Goal: Task Accomplishment & Management: Manage account settings

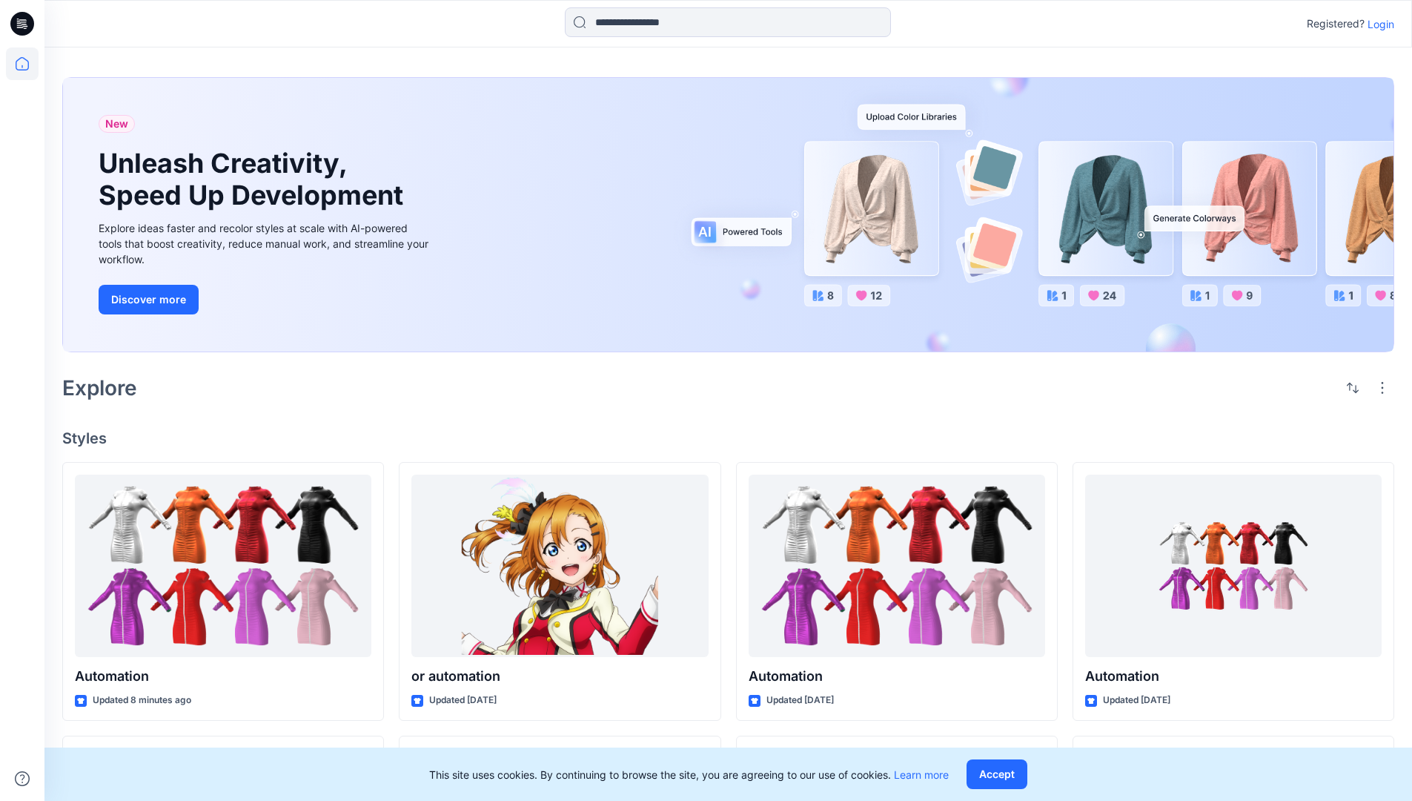
click at [1378, 24] on p "Login" at bounding box center [1381, 24] width 27 height 16
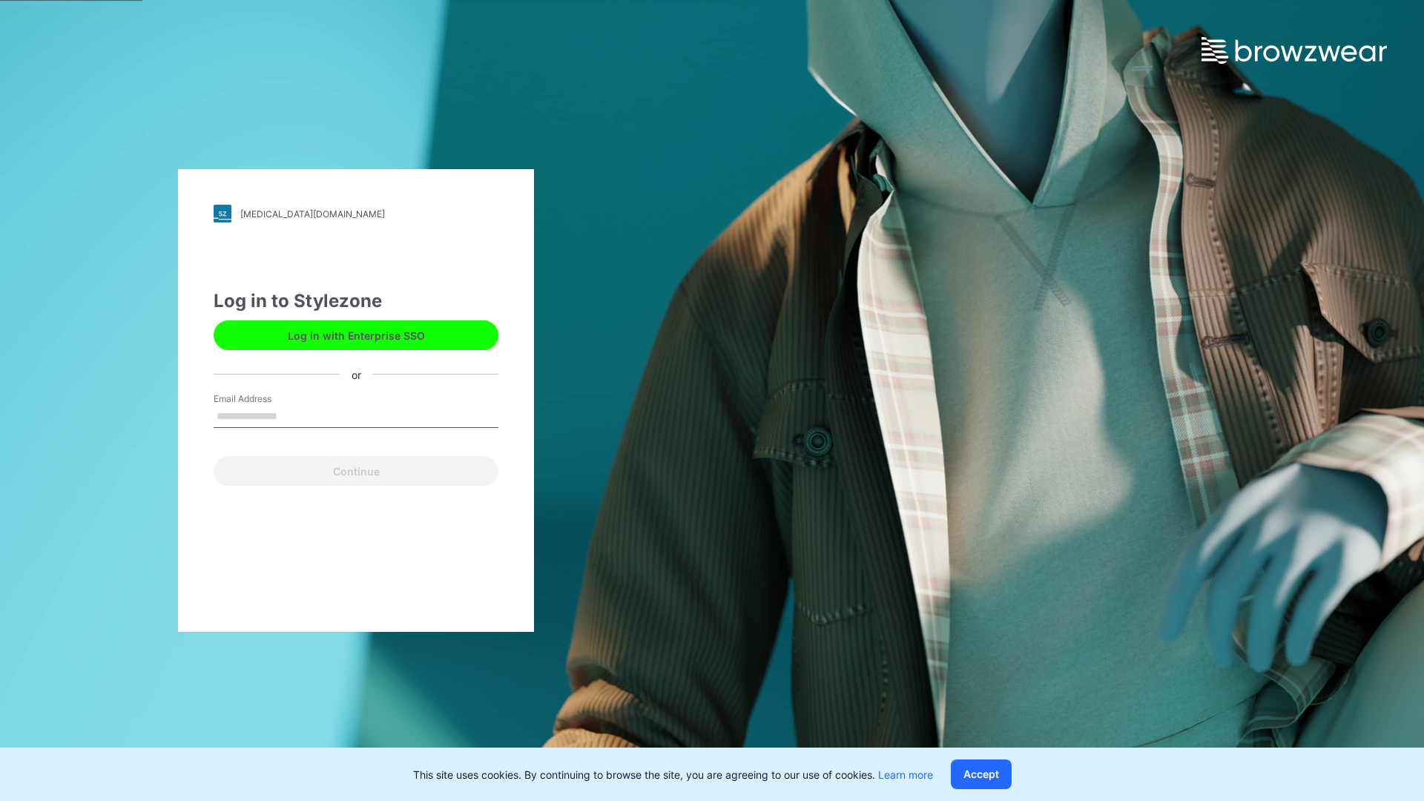
click at [293, 415] on input "Email Address" at bounding box center [356, 417] width 285 height 22
type input "**********"
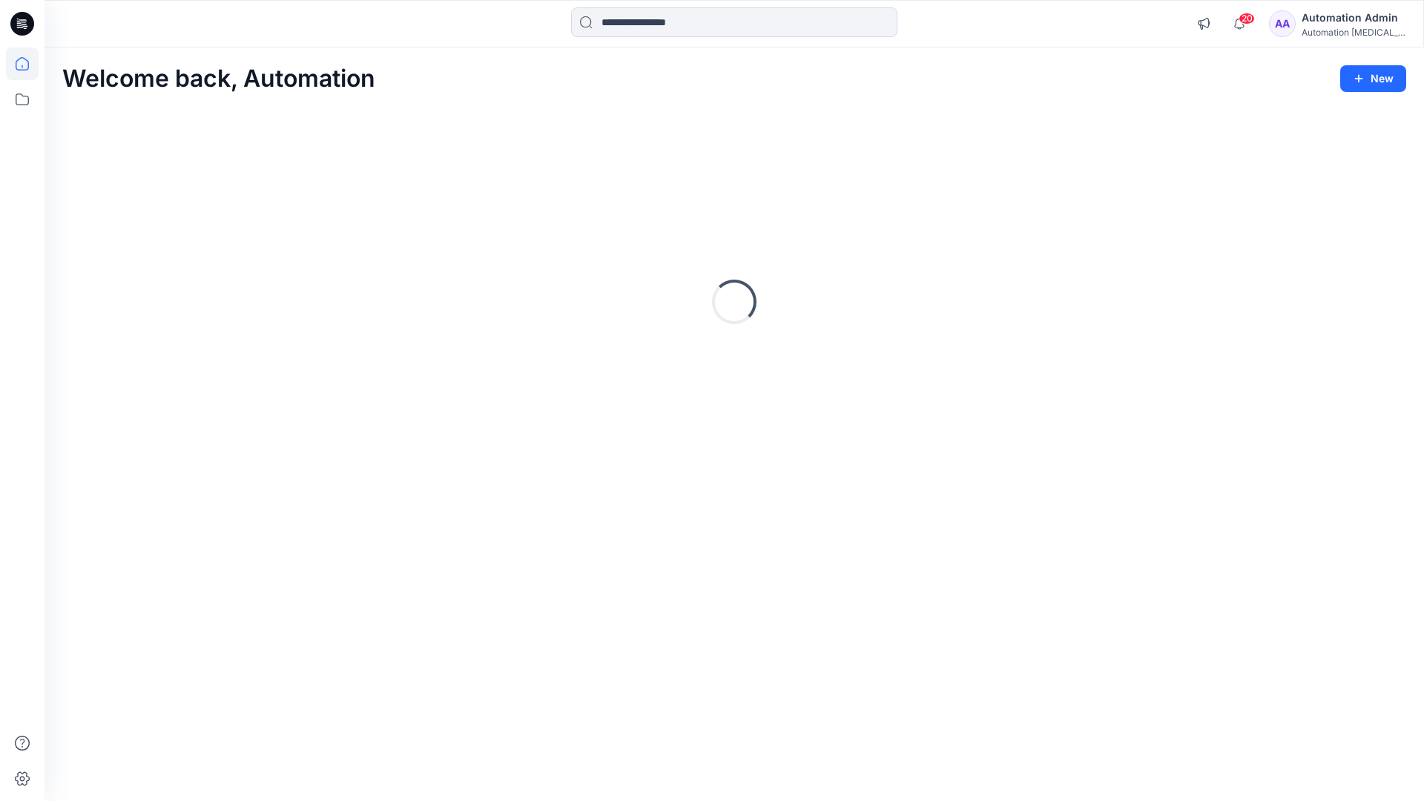
click at [28, 64] on icon at bounding box center [22, 63] width 13 height 13
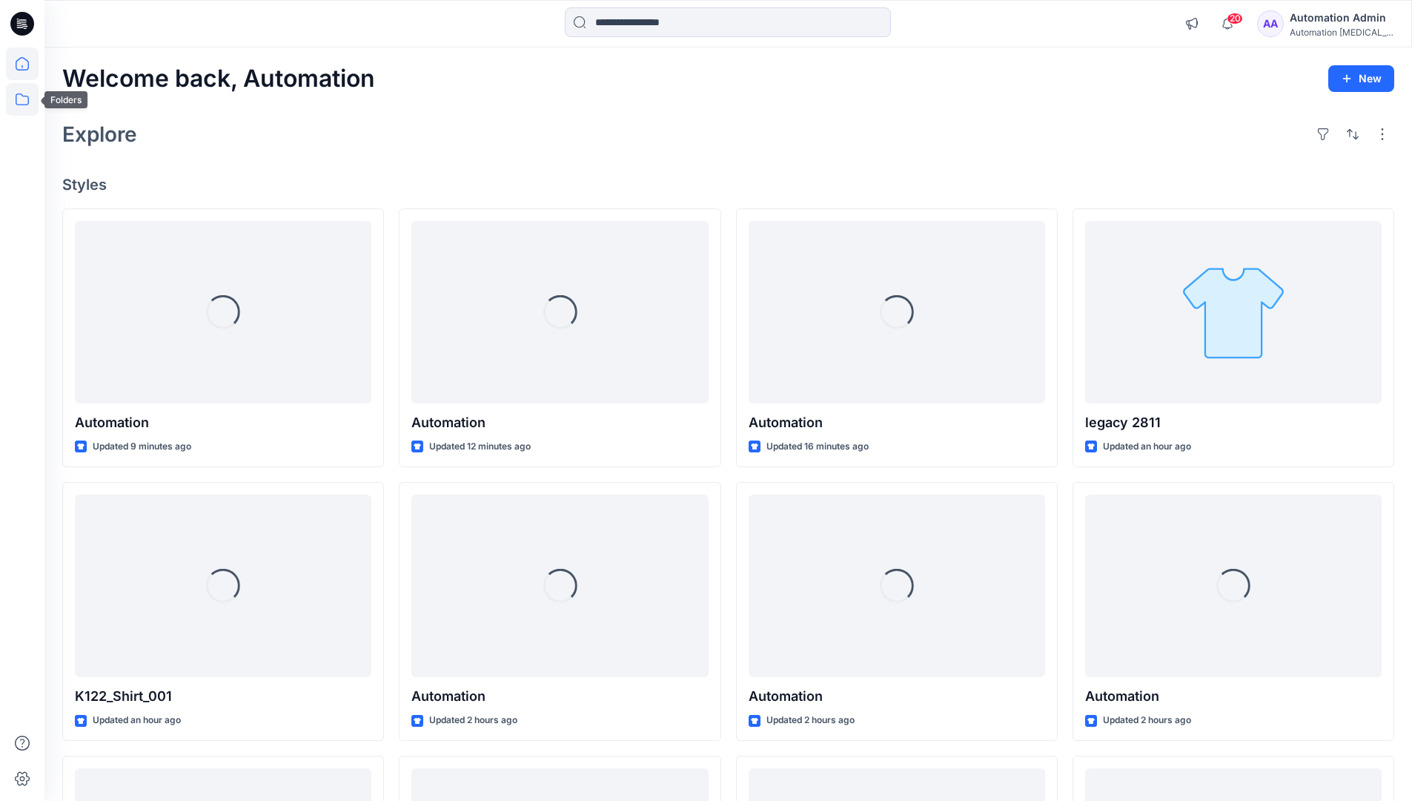
click at [24, 103] on icon at bounding box center [22, 99] width 33 height 33
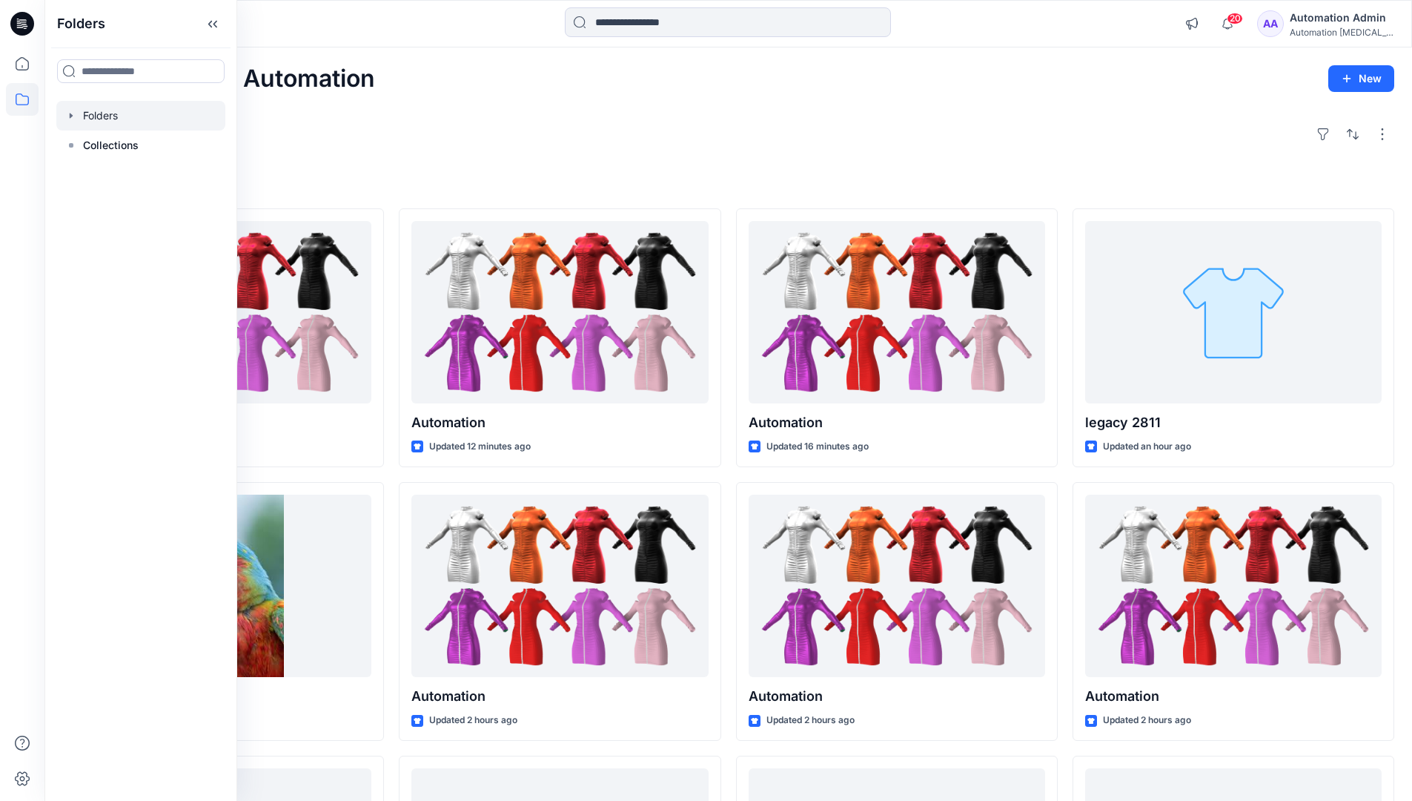
click at [108, 111] on div at bounding box center [140, 116] width 169 height 30
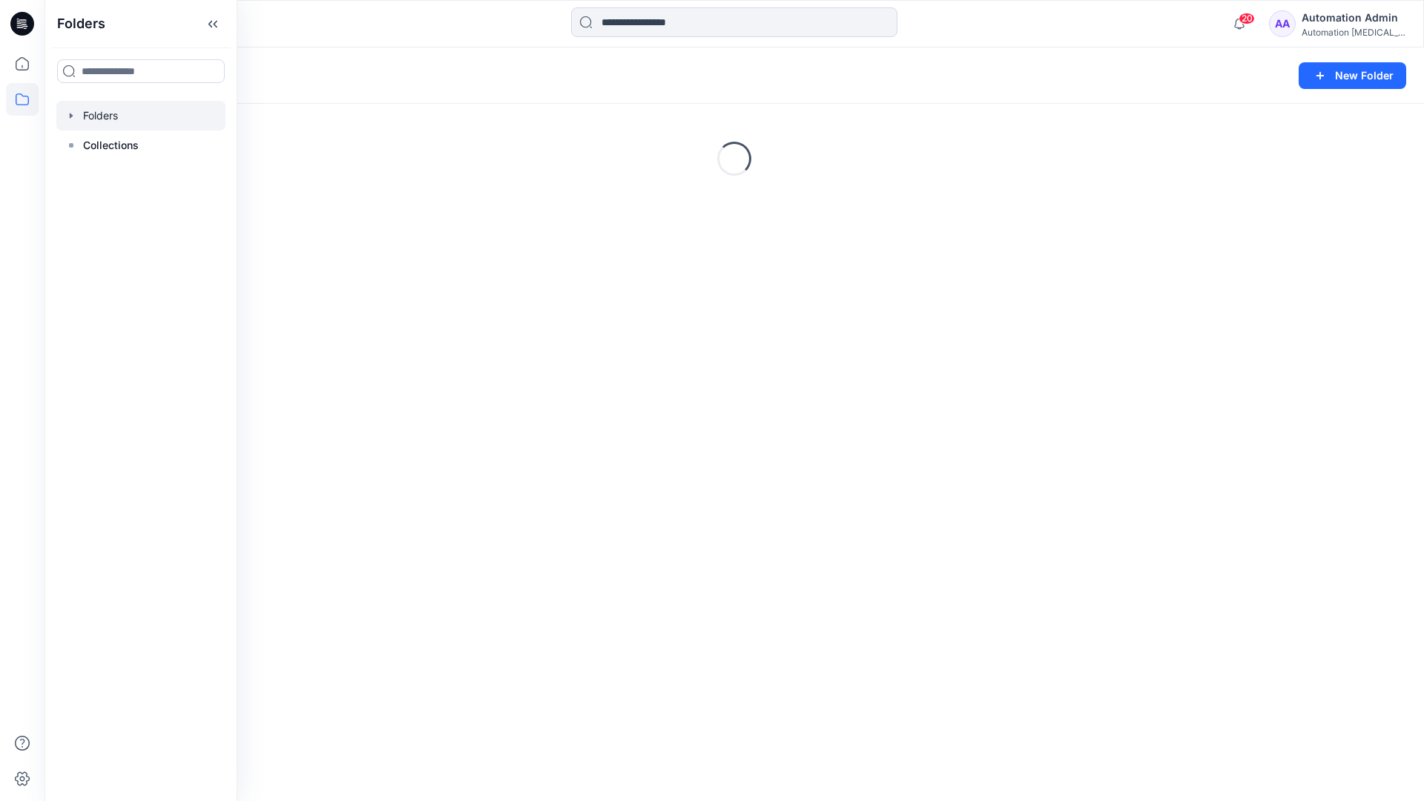
click at [744, 398] on div "Folders New Folder Loading..." at bounding box center [733, 423] width 1379 height 753
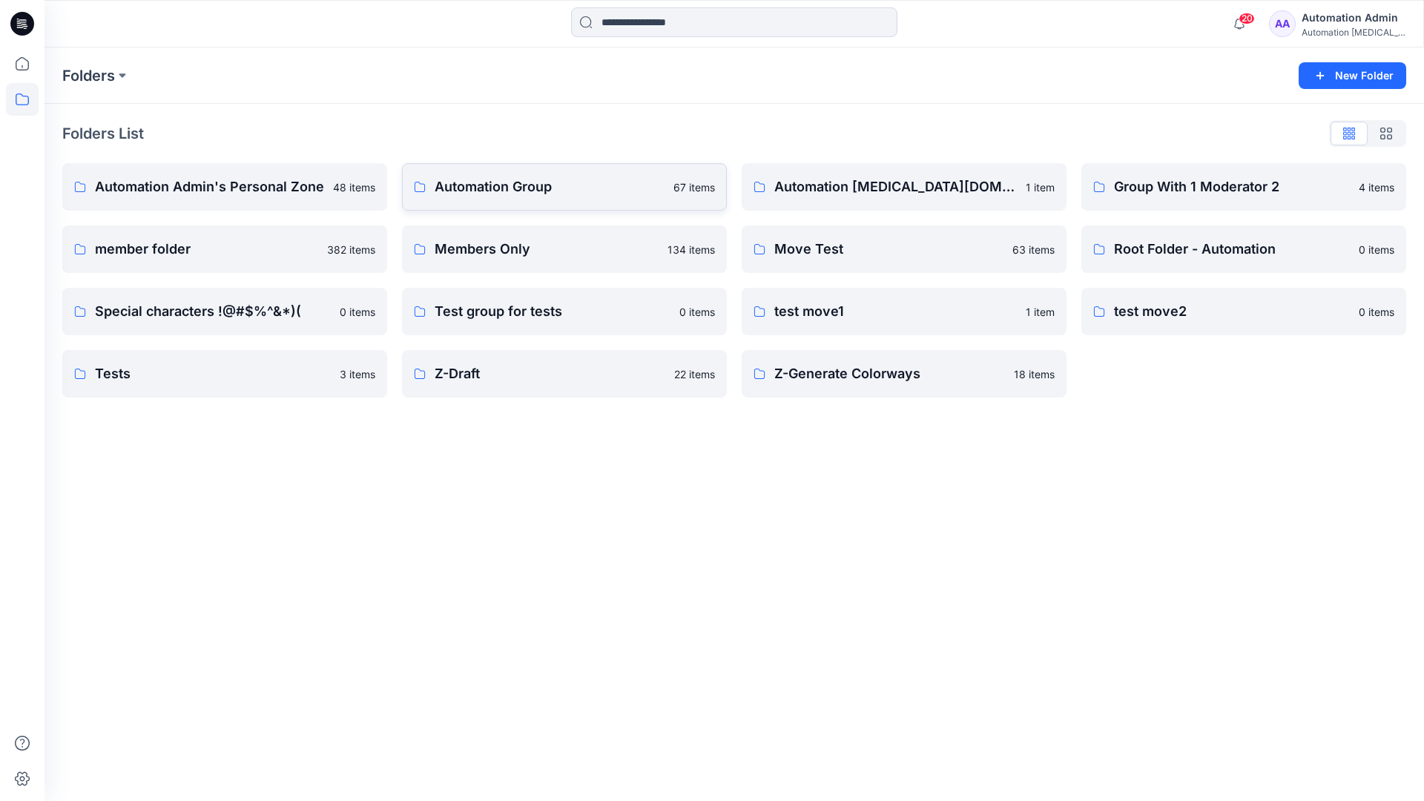
click at [505, 191] on p "Automation Group" at bounding box center [549, 186] width 230 height 21
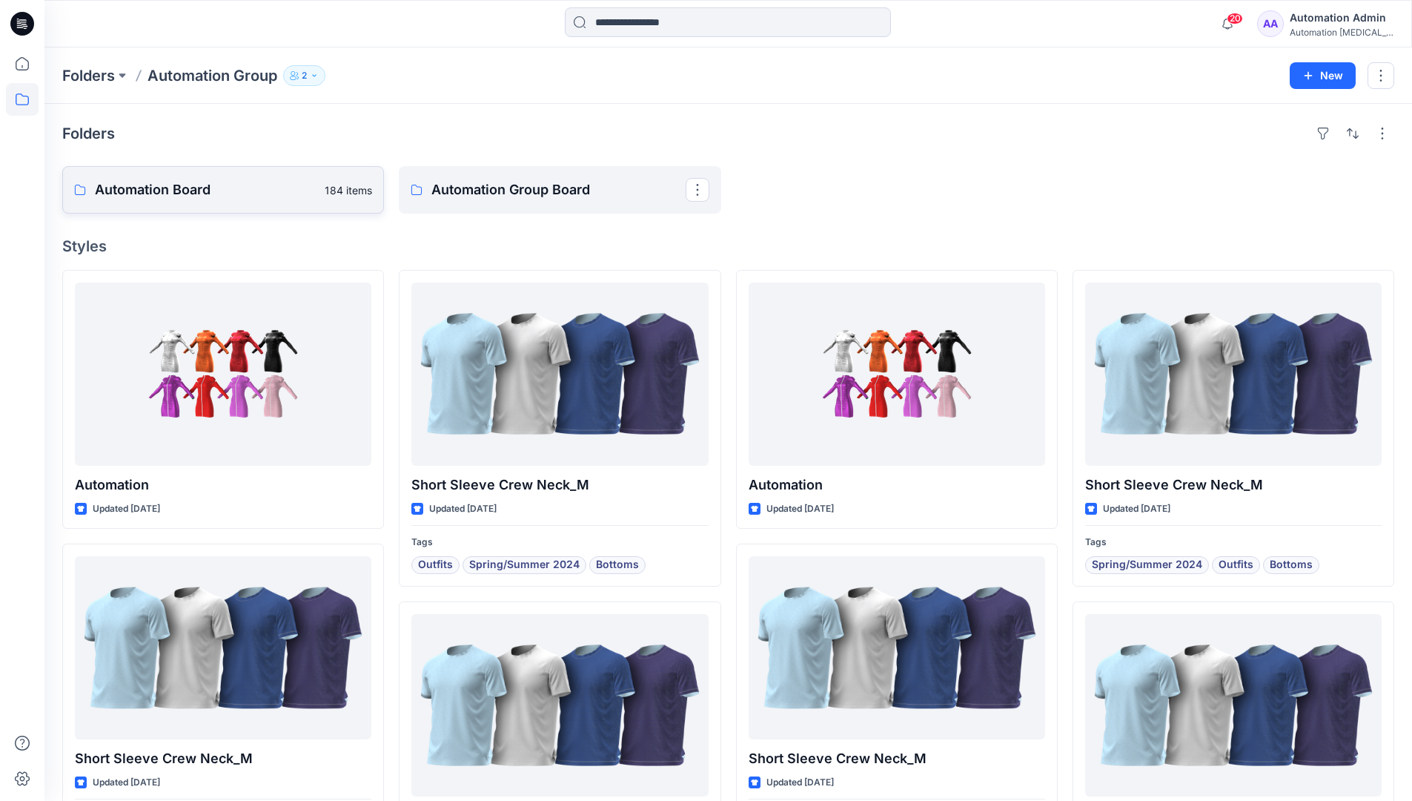
click at [294, 207] on link "Automation Board 184 items" at bounding box center [223, 189] width 322 height 47
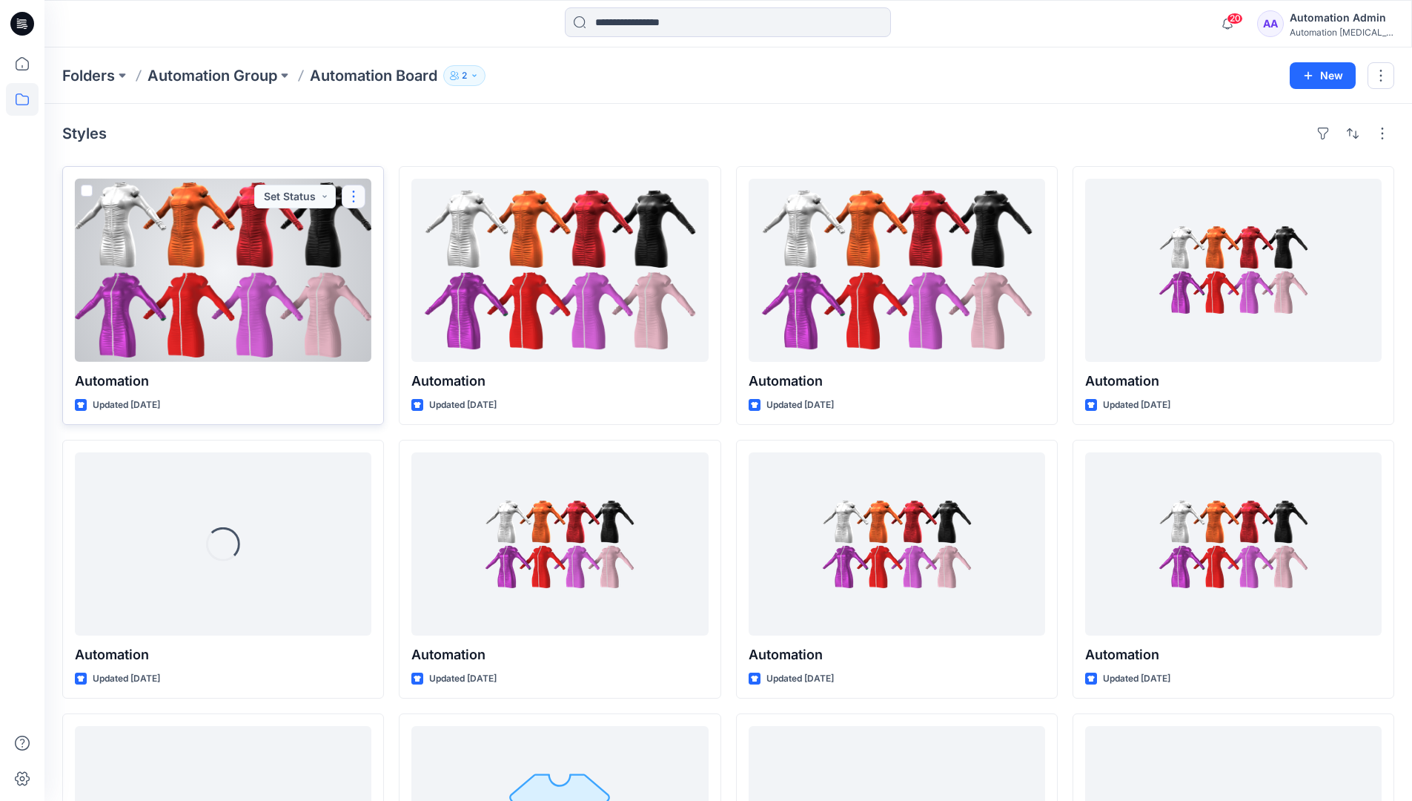
click at [350, 200] on button "button" at bounding box center [354, 197] width 24 height 24
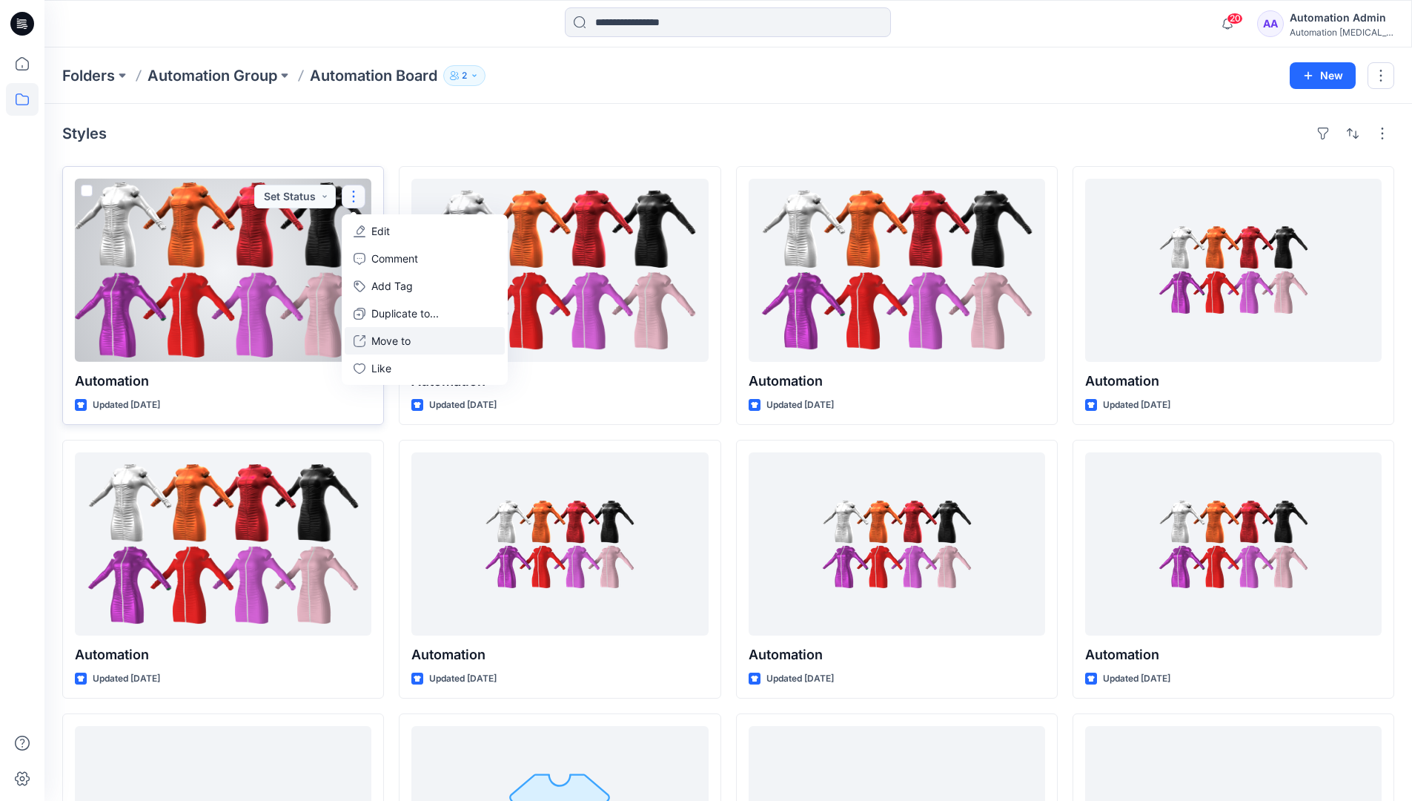
click at [383, 340] on p "Move to" at bounding box center [390, 341] width 39 height 16
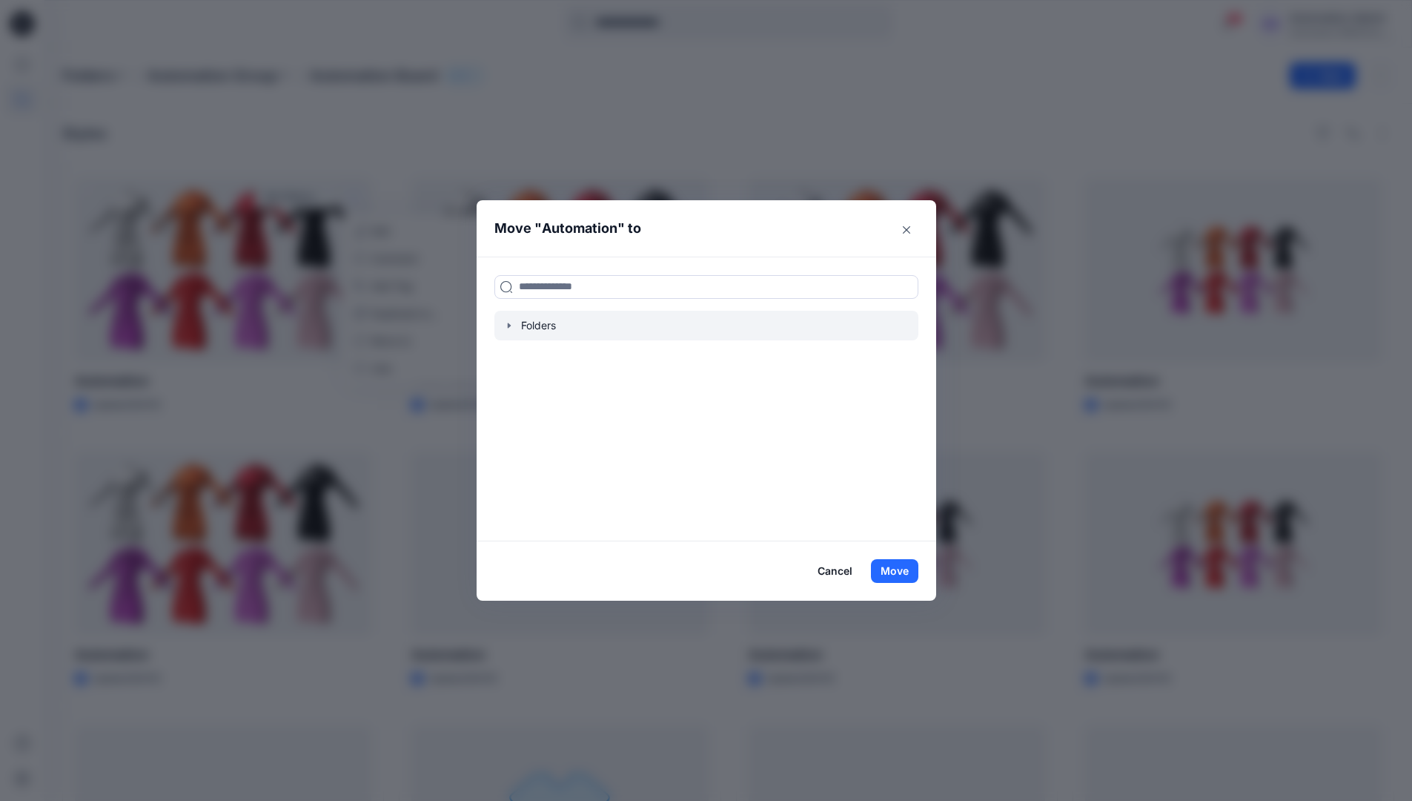
click at [515, 328] on icon "button" at bounding box center [509, 326] width 12 height 12
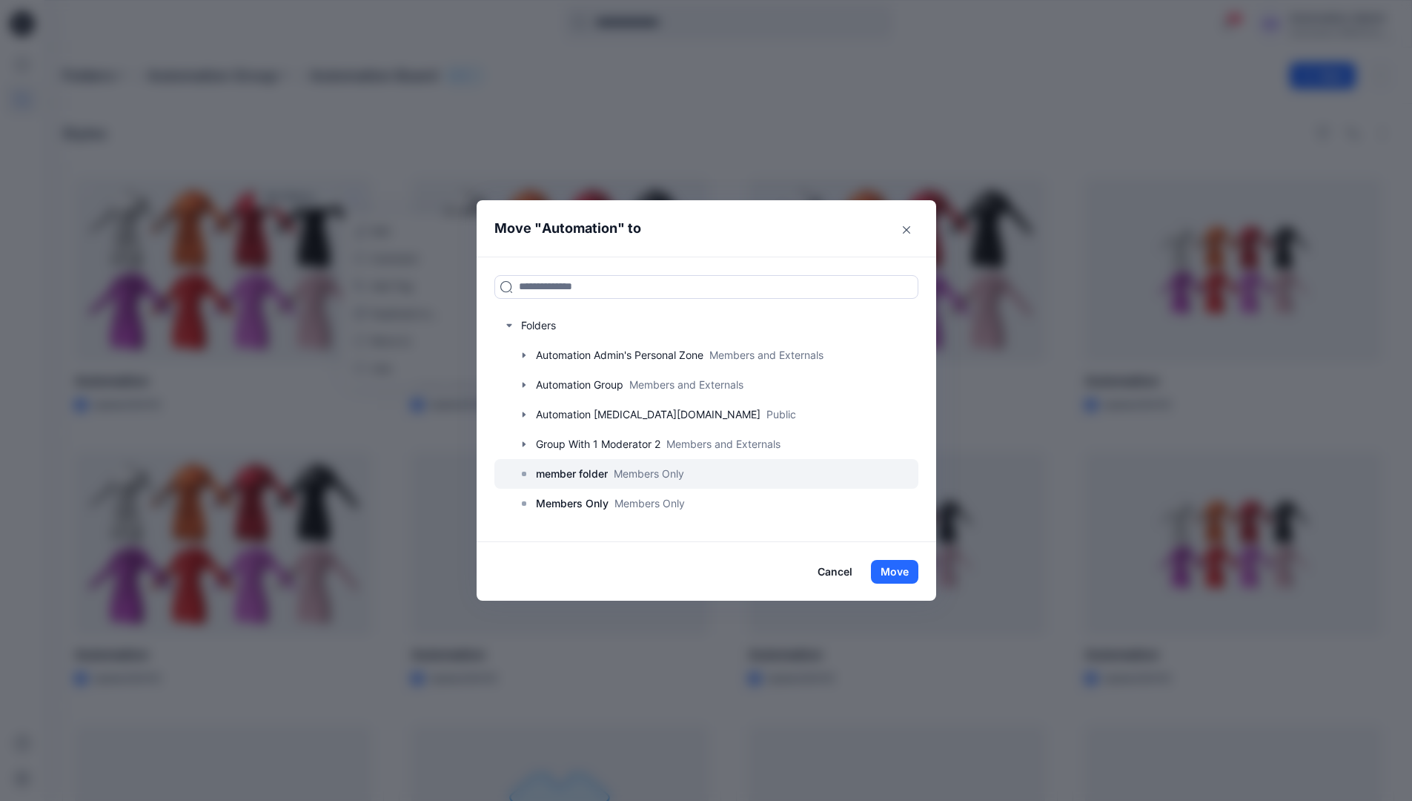
click at [575, 477] on p "member folder" at bounding box center [572, 474] width 72 height 18
click at [906, 570] on button "Move" at bounding box center [894, 572] width 47 height 24
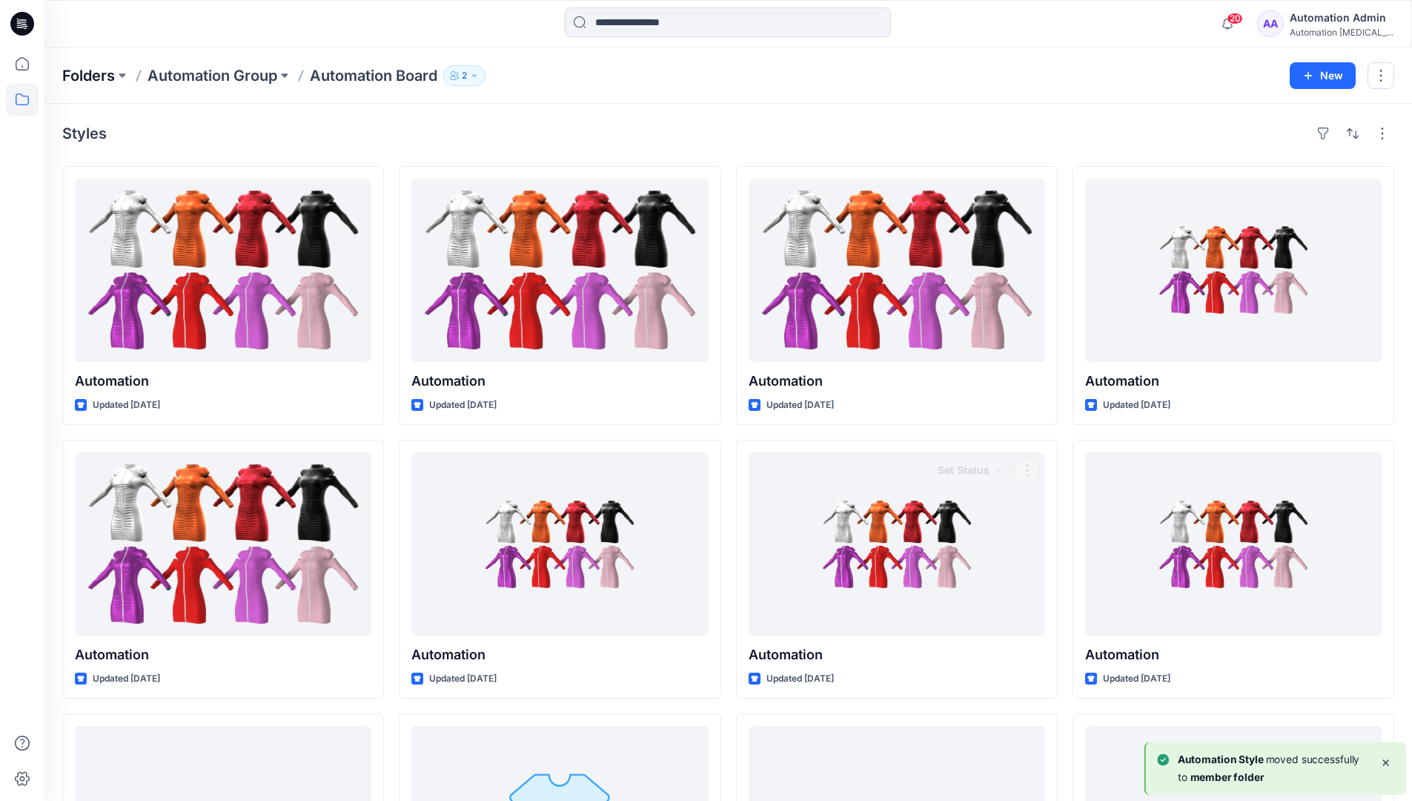
click at [93, 76] on p "Folders" at bounding box center [88, 75] width 53 height 21
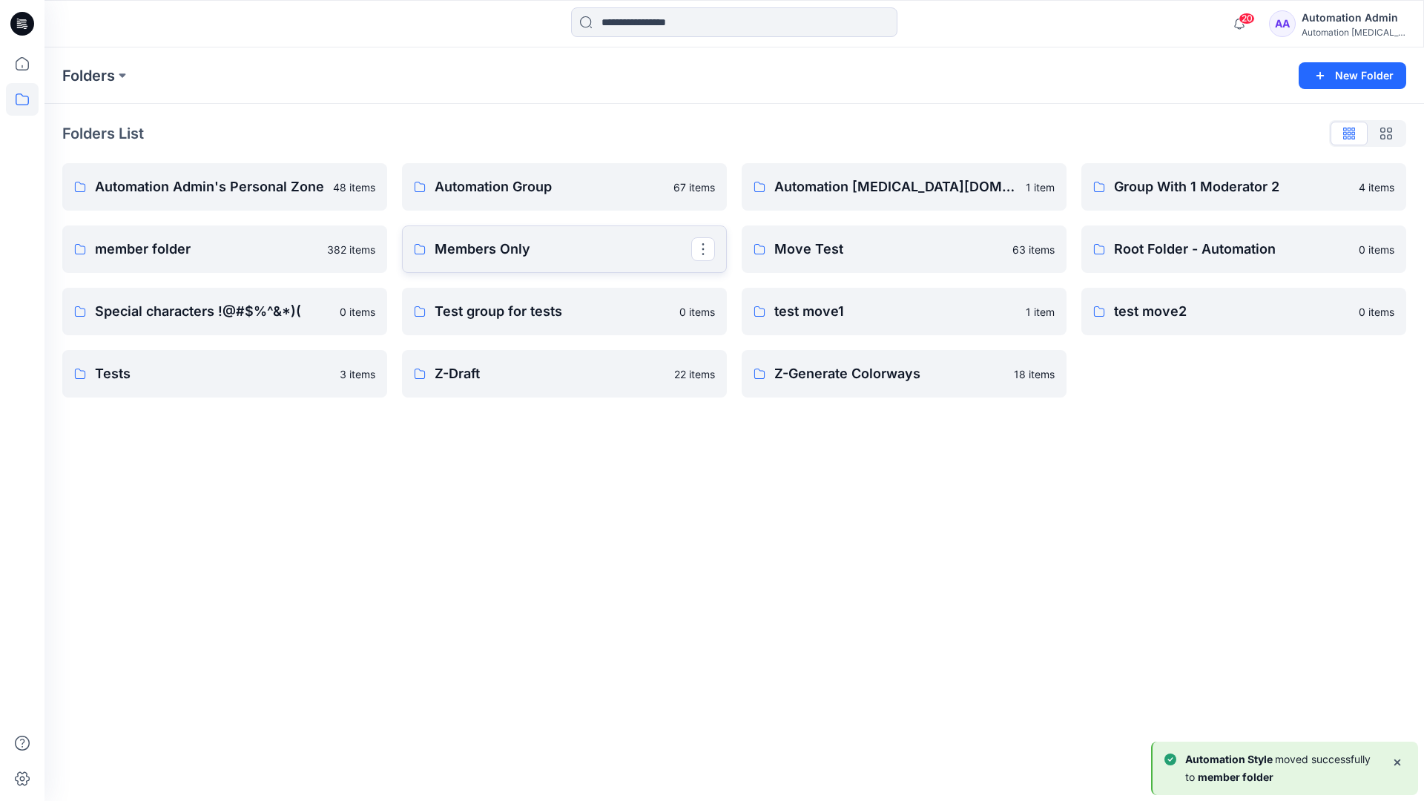
click at [524, 252] on p "Members Only" at bounding box center [562, 249] width 257 height 21
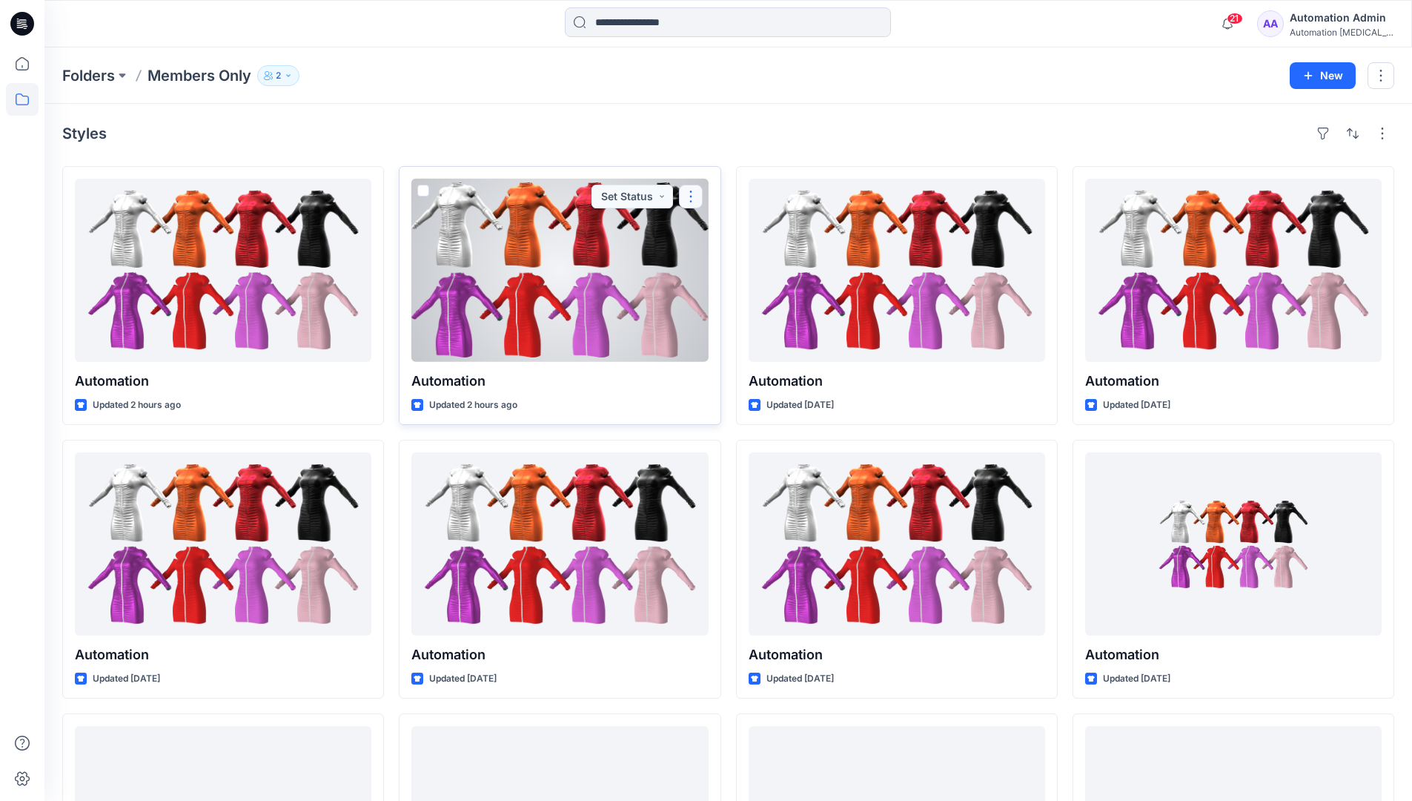
click at [693, 194] on button "button" at bounding box center [691, 197] width 24 height 24
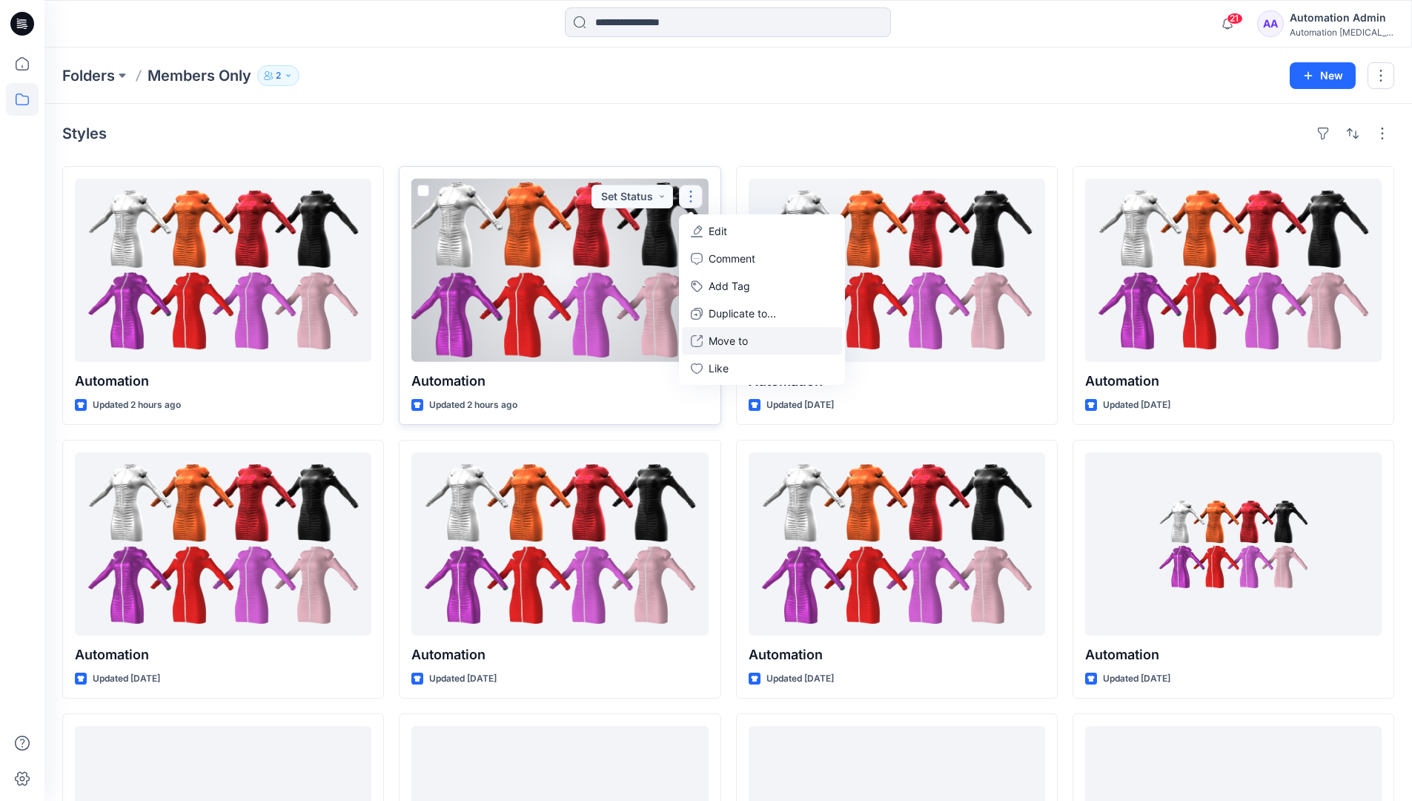
click at [720, 335] on p "Move to" at bounding box center [728, 341] width 39 height 16
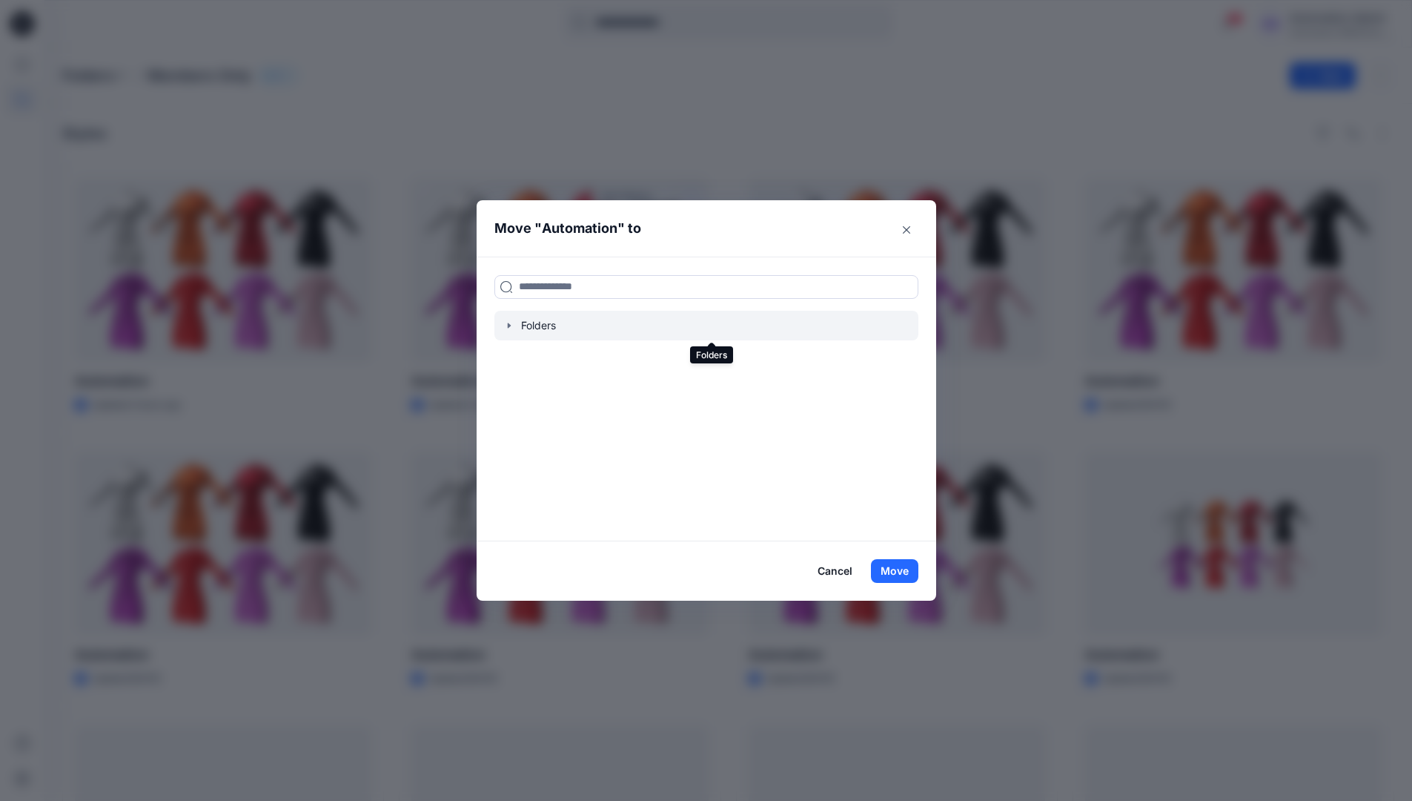
click at [515, 326] on icon "button" at bounding box center [509, 326] width 12 height 12
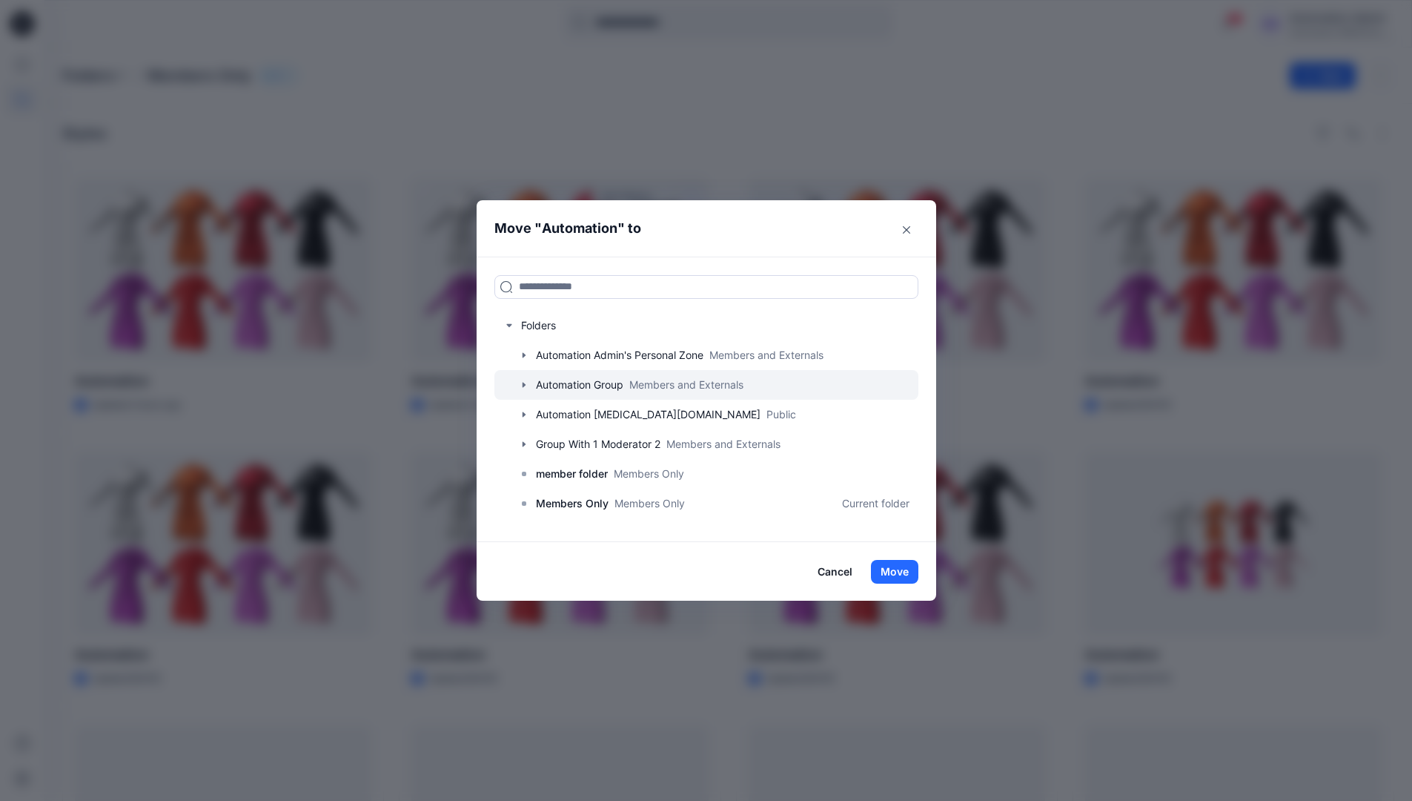
click at [530, 383] on icon "button" at bounding box center [524, 385] width 12 height 12
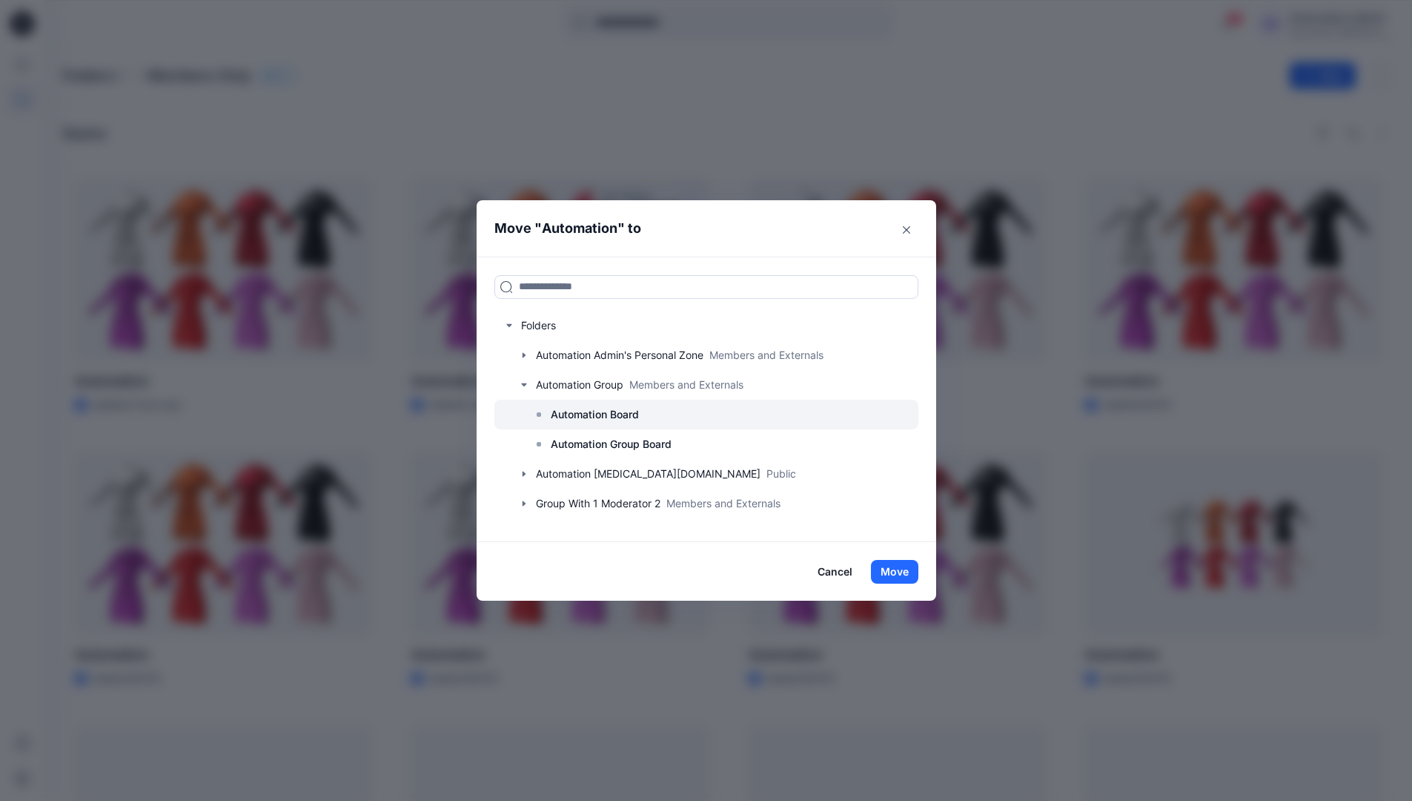
click at [573, 406] on p "Automation Board" at bounding box center [595, 415] width 88 height 18
click at [897, 573] on button "Move" at bounding box center [894, 572] width 47 height 24
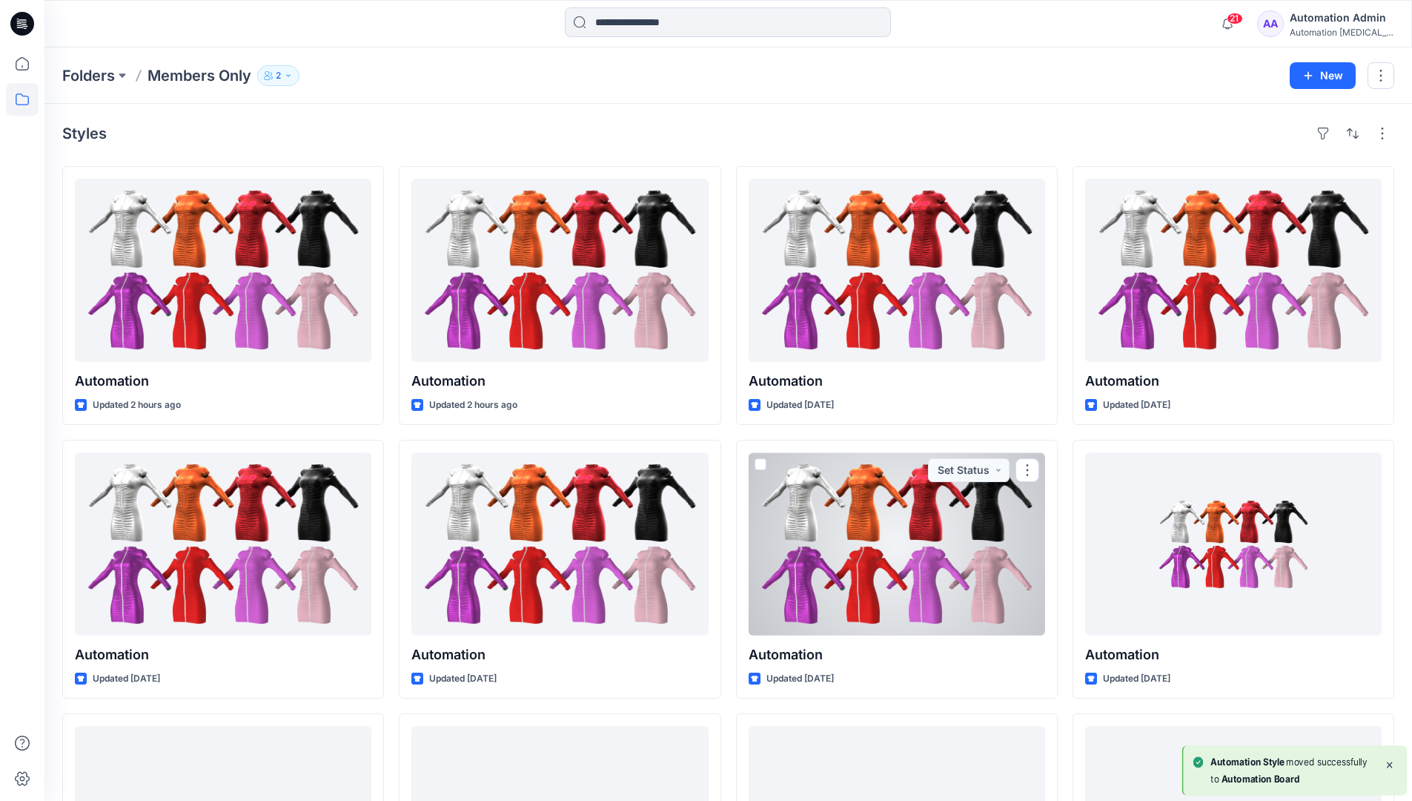
click at [1315, 22] on div "Automation Admin" at bounding box center [1342, 18] width 104 height 18
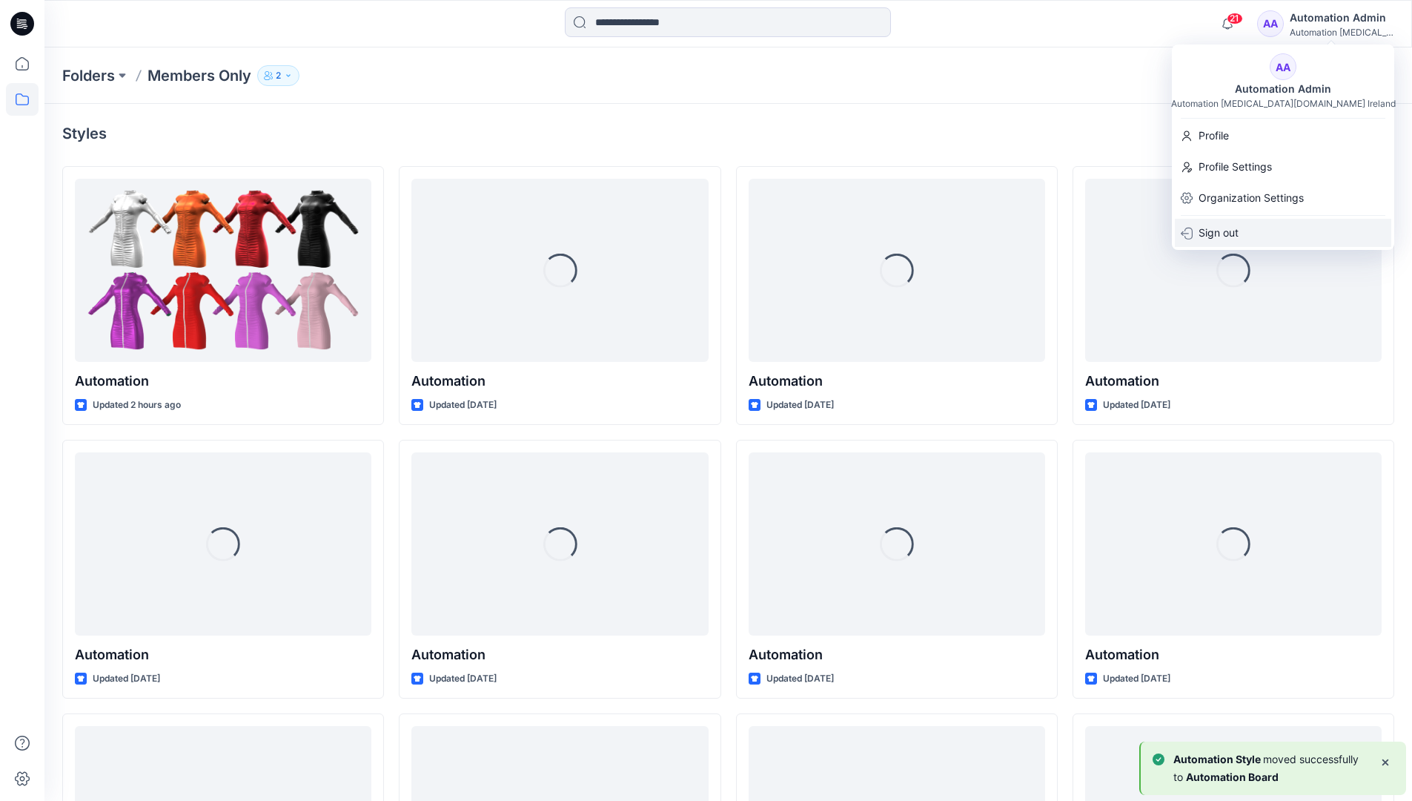
click at [1226, 229] on p "Sign out" at bounding box center [1219, 233] width 40 height 28
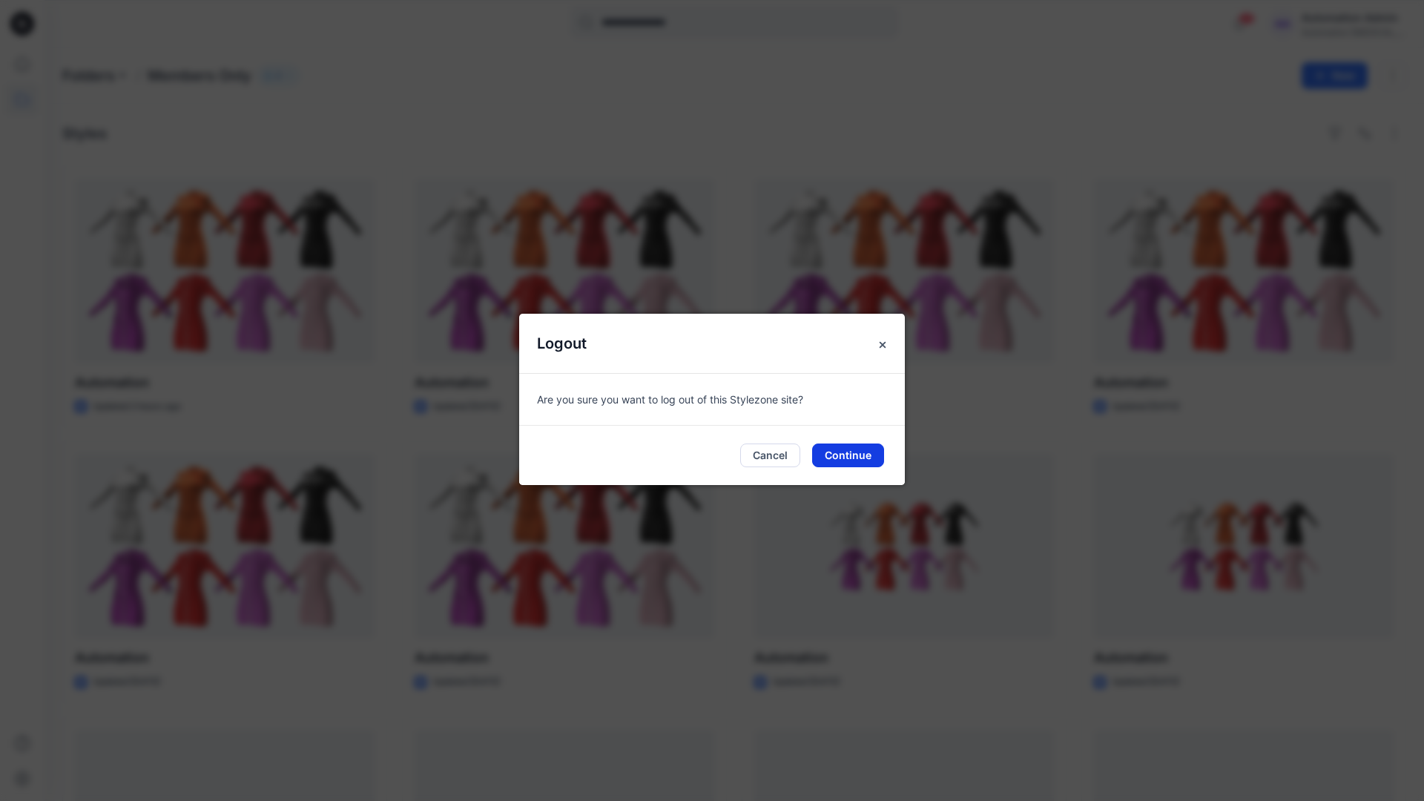
click at [851, 452] on button "Continue" at bounding box center [848, 455] width 72 height 24
